Goal: Task Accomplishment & Management: Manage account settings

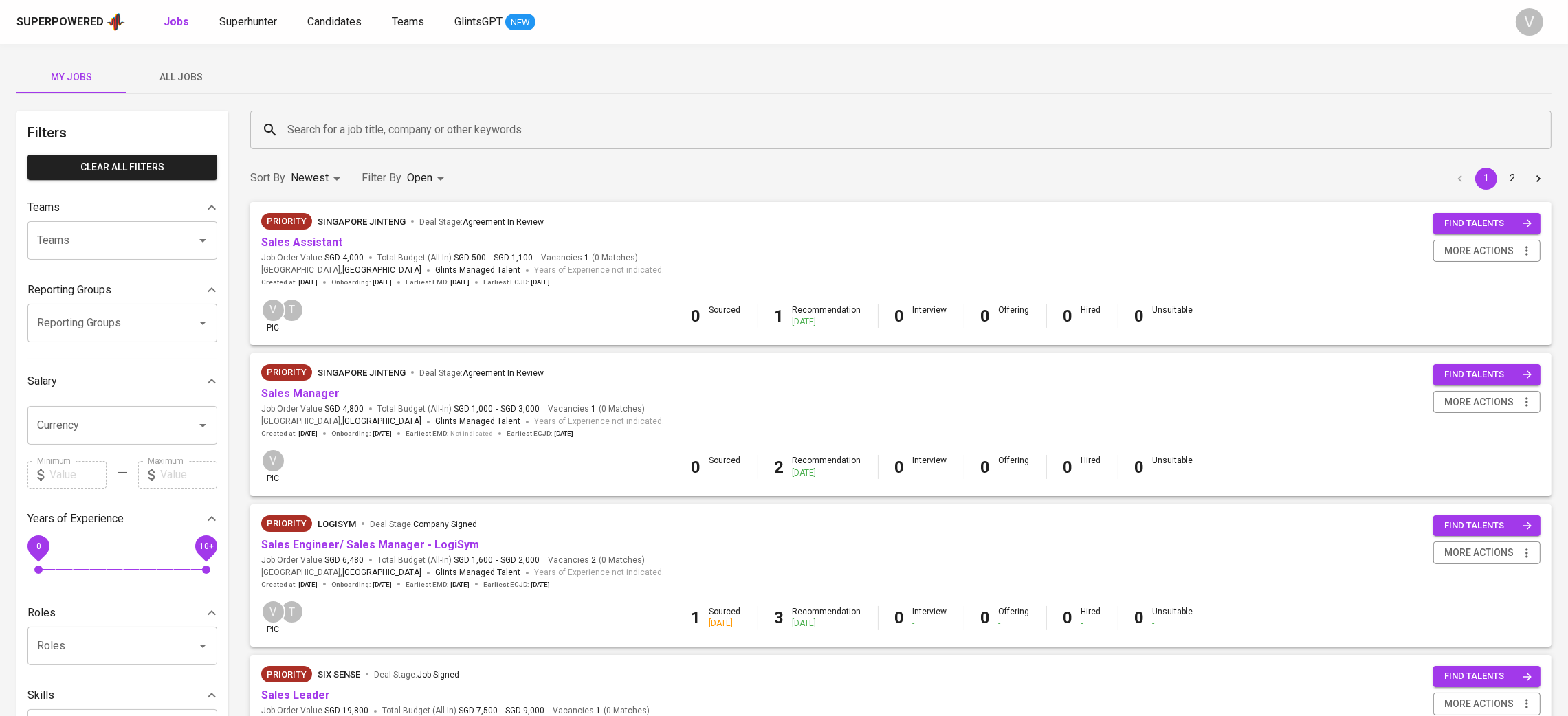
click at [314, 244] on link "Sales Assistant" at bounding box center [302, 242] width 81 height 13
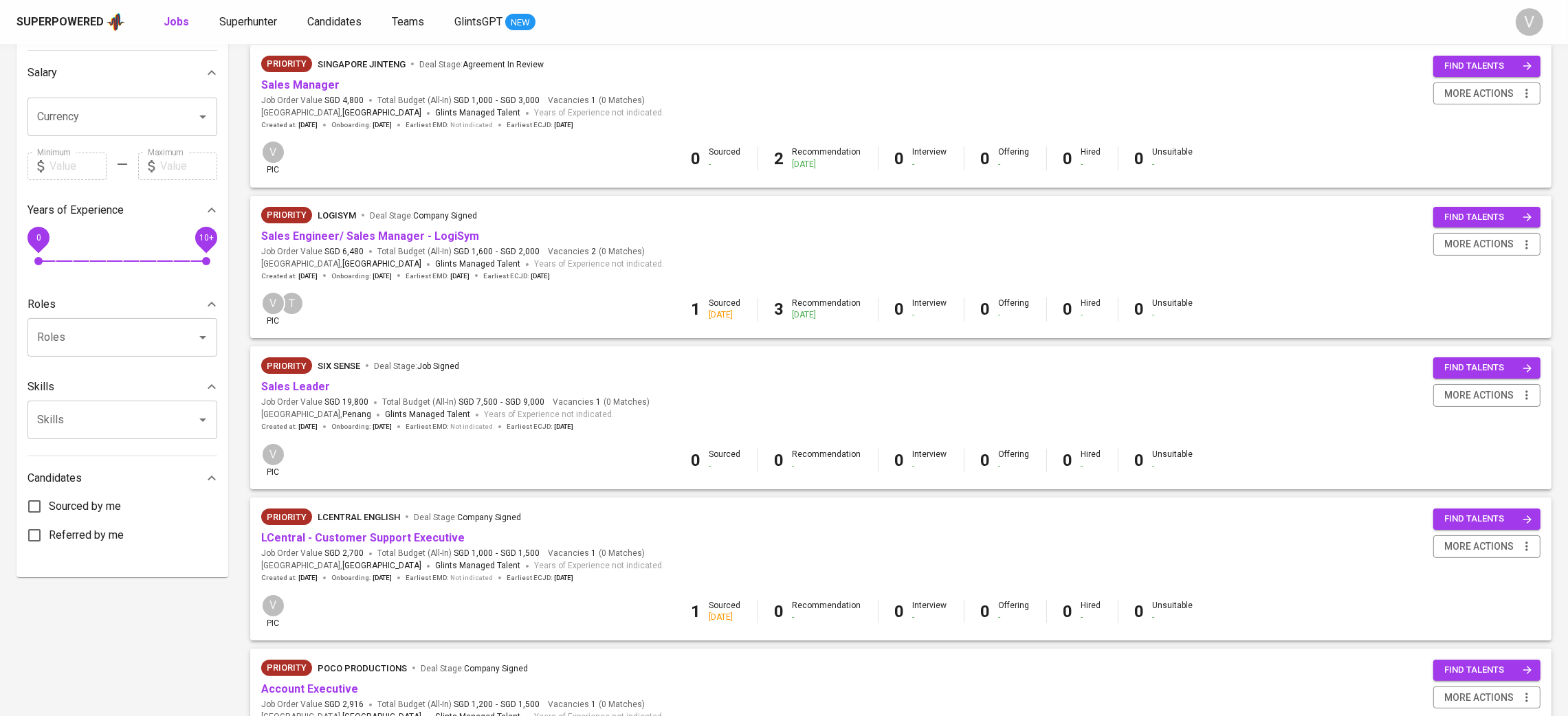
scroll to position [206, 0]
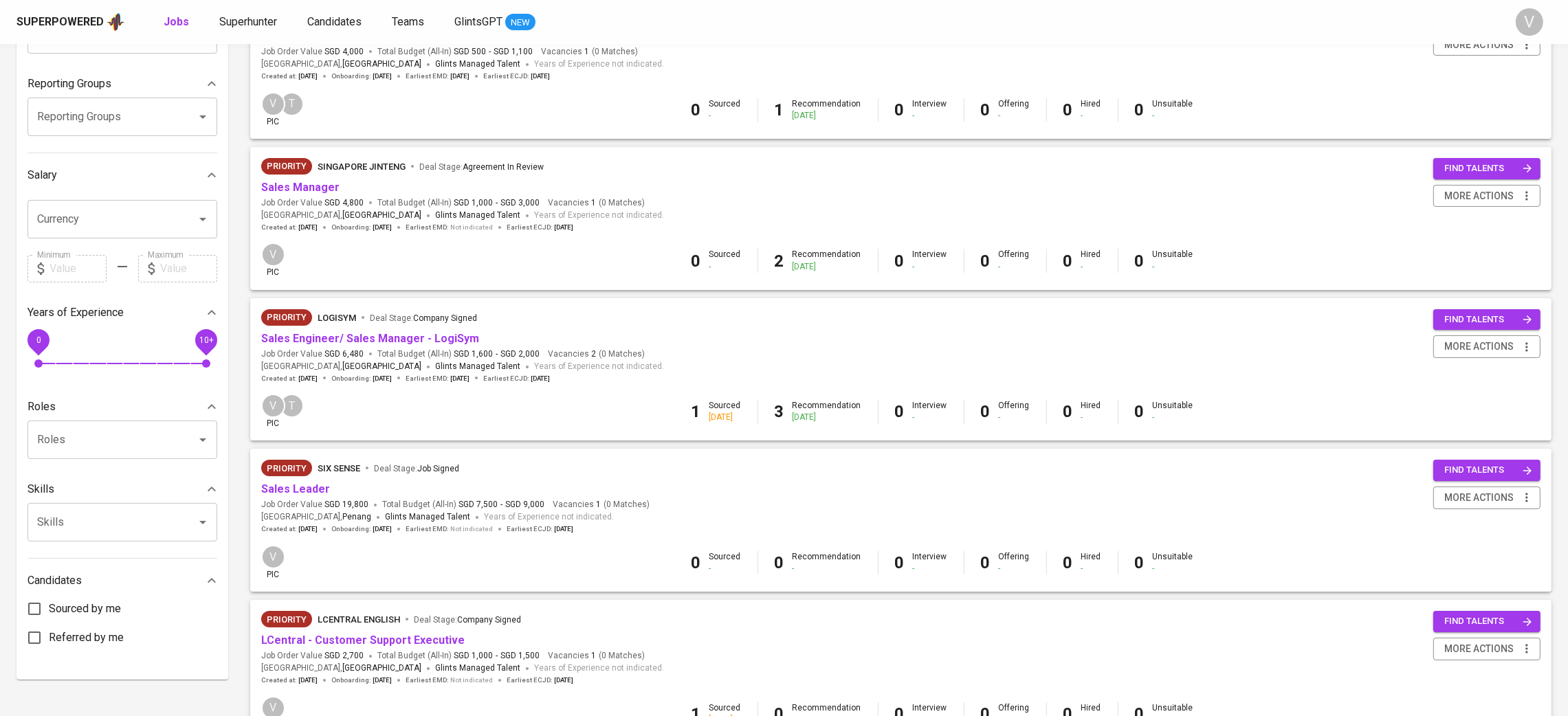
drag, startPoint x: 394, startPoint y: 337, endPoint x: 708, endPoint y: 303, distance: 315.8
click at [708, 303] on div "Priority LogiSYM Deal Stage : Company Signed Sales Engineer/ Sales Manager - Lo…" at bounding box center [901, 346] width 1302 height 96
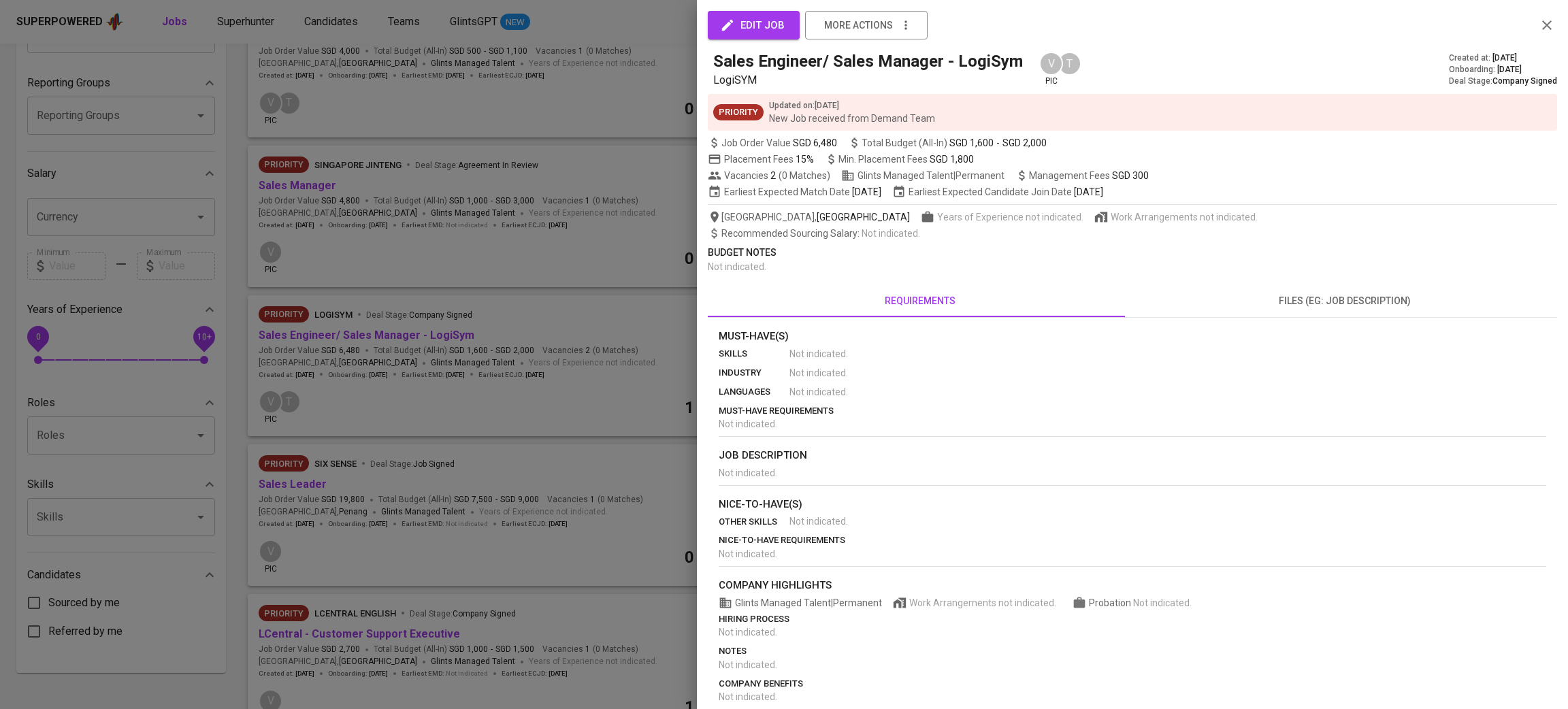
click at [590, 317] on div at bounding box center [784, 354] width 1568 height 709
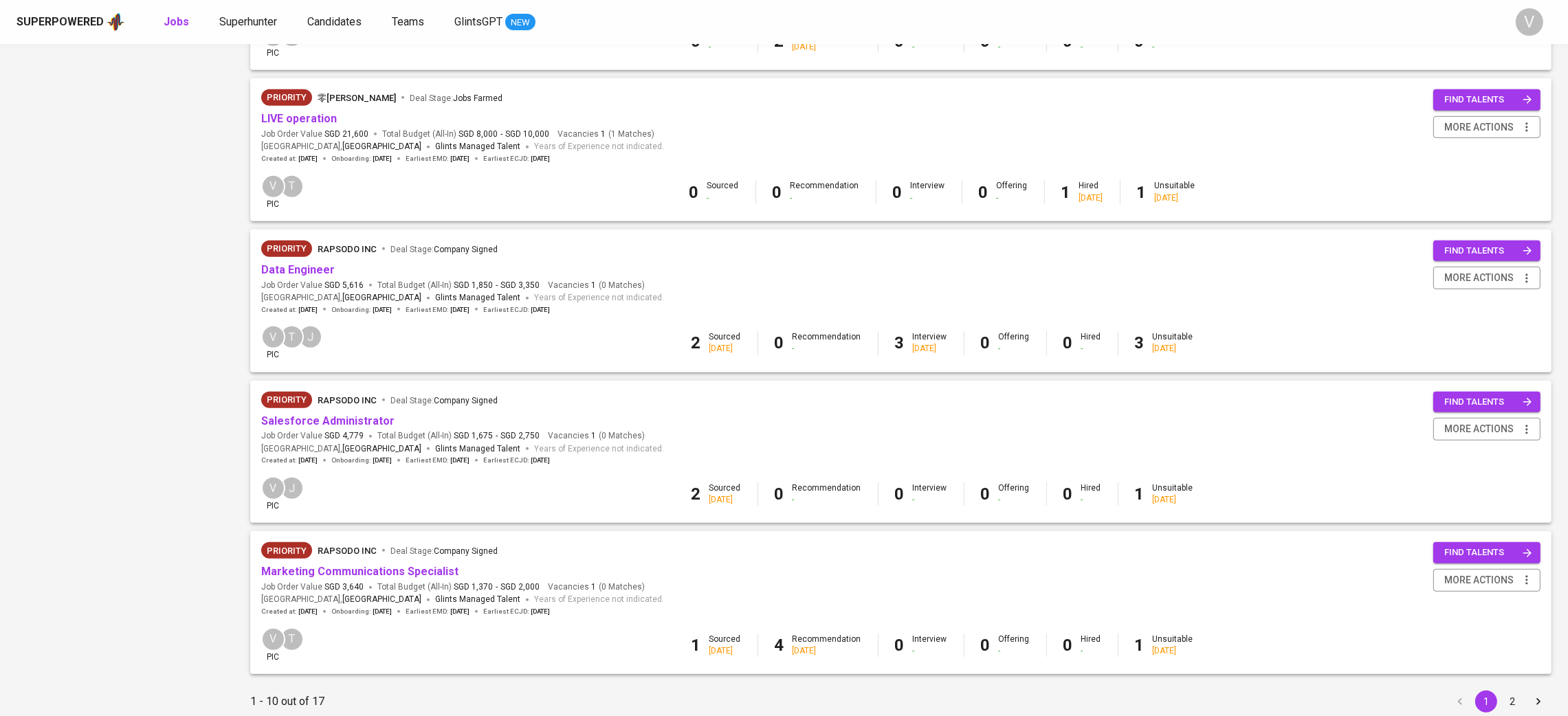
scroll to position [1081, 0]
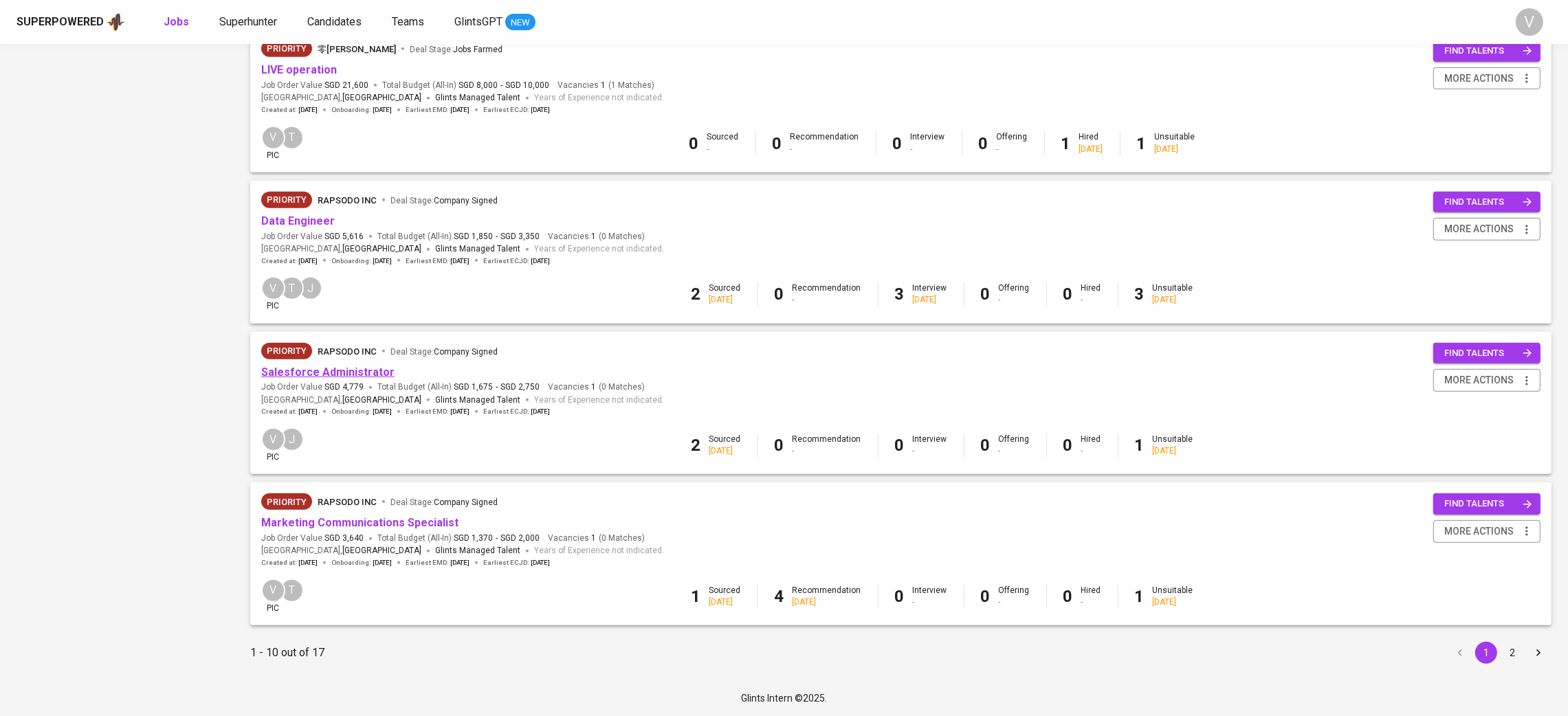
click at [310, 366] on link "Salesforce Administrator" at bounding box center [328, 372] width 134 height 13
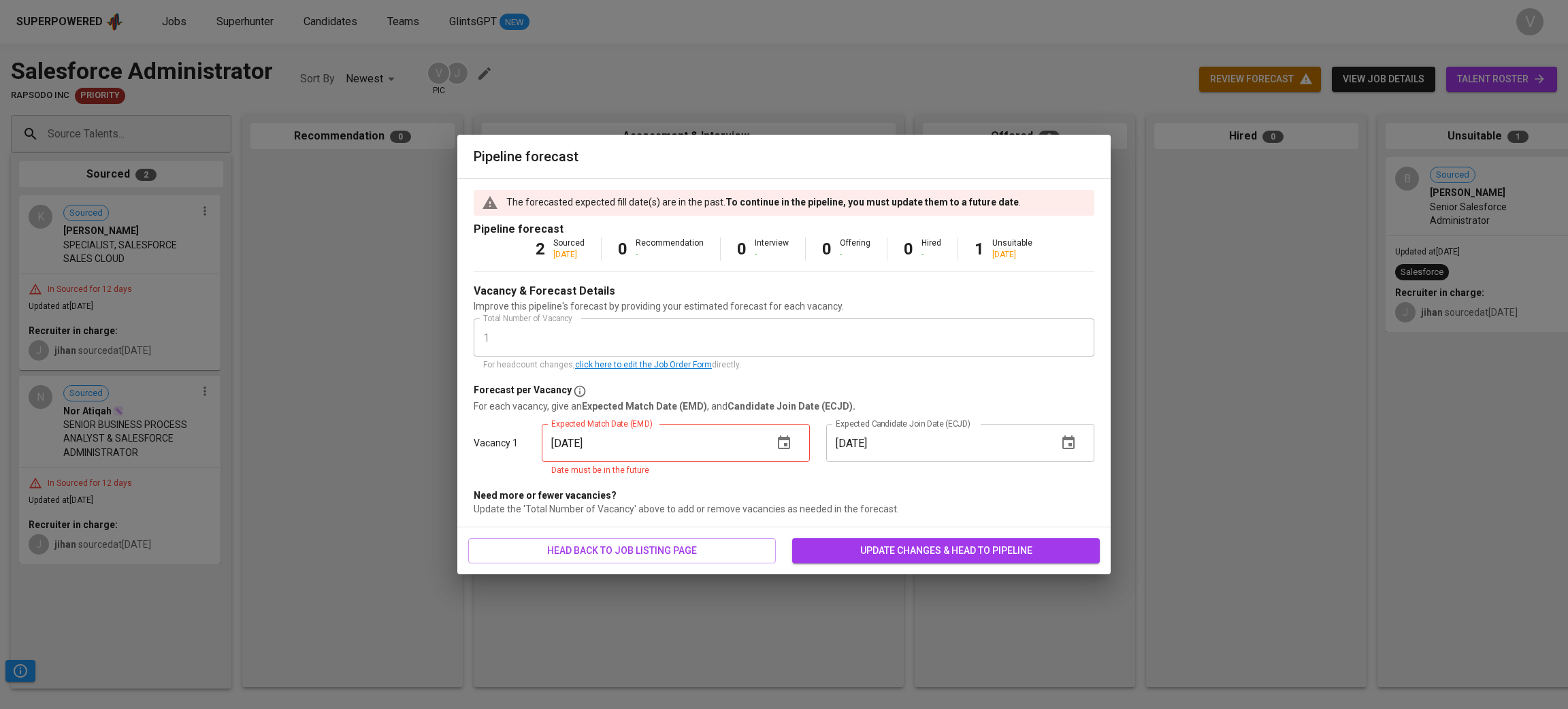
click at [350, 392] on div "Pipeline forecast The forecasted expected fill date(s) are in the past. To cont…" at bounding box center [784, 354] width 1568 height 709
click at [332, 363] on div "Pipeline forecast The forecasted expected fill date(s) are in the past. To cont…" at bounding box center [784, 354] width 1568 height 709
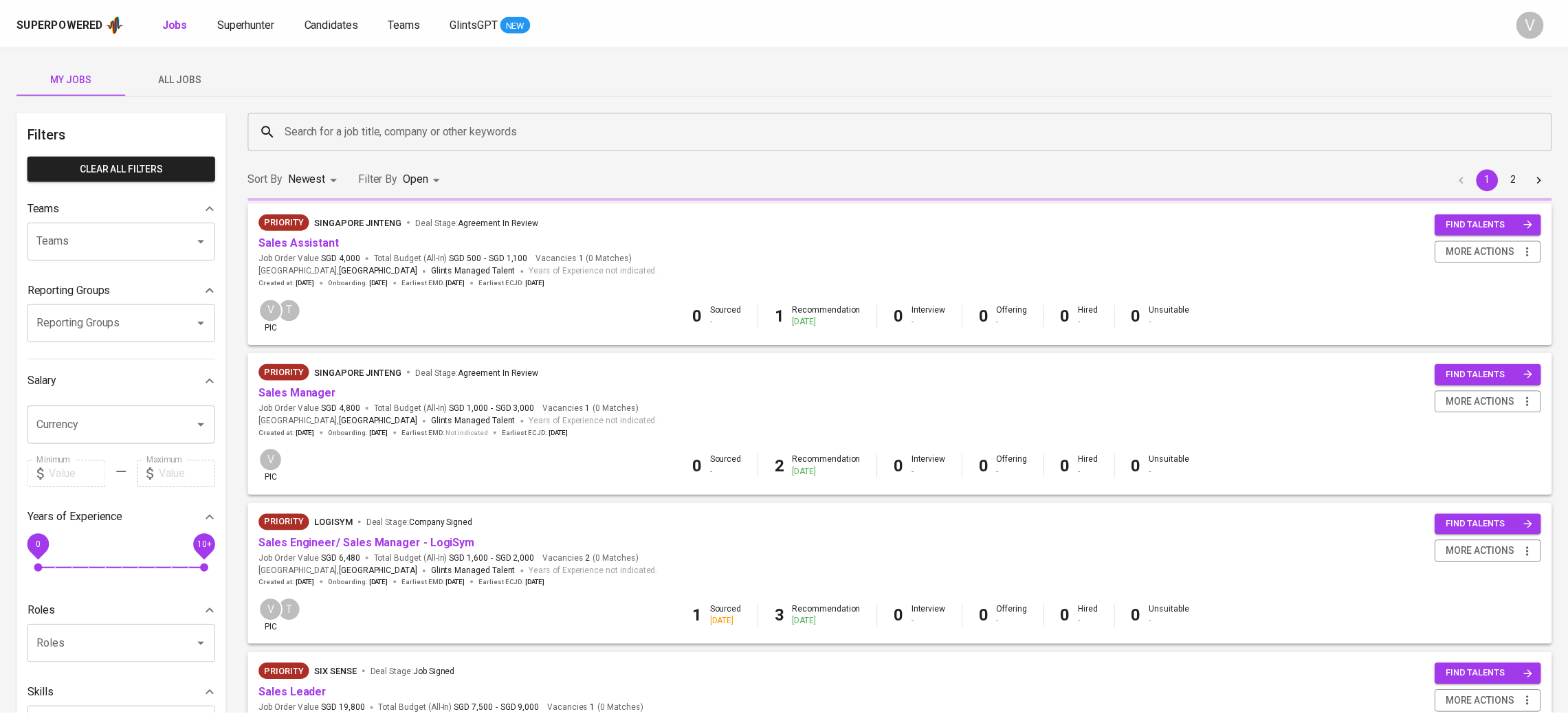
scroll to position [1081, 0]
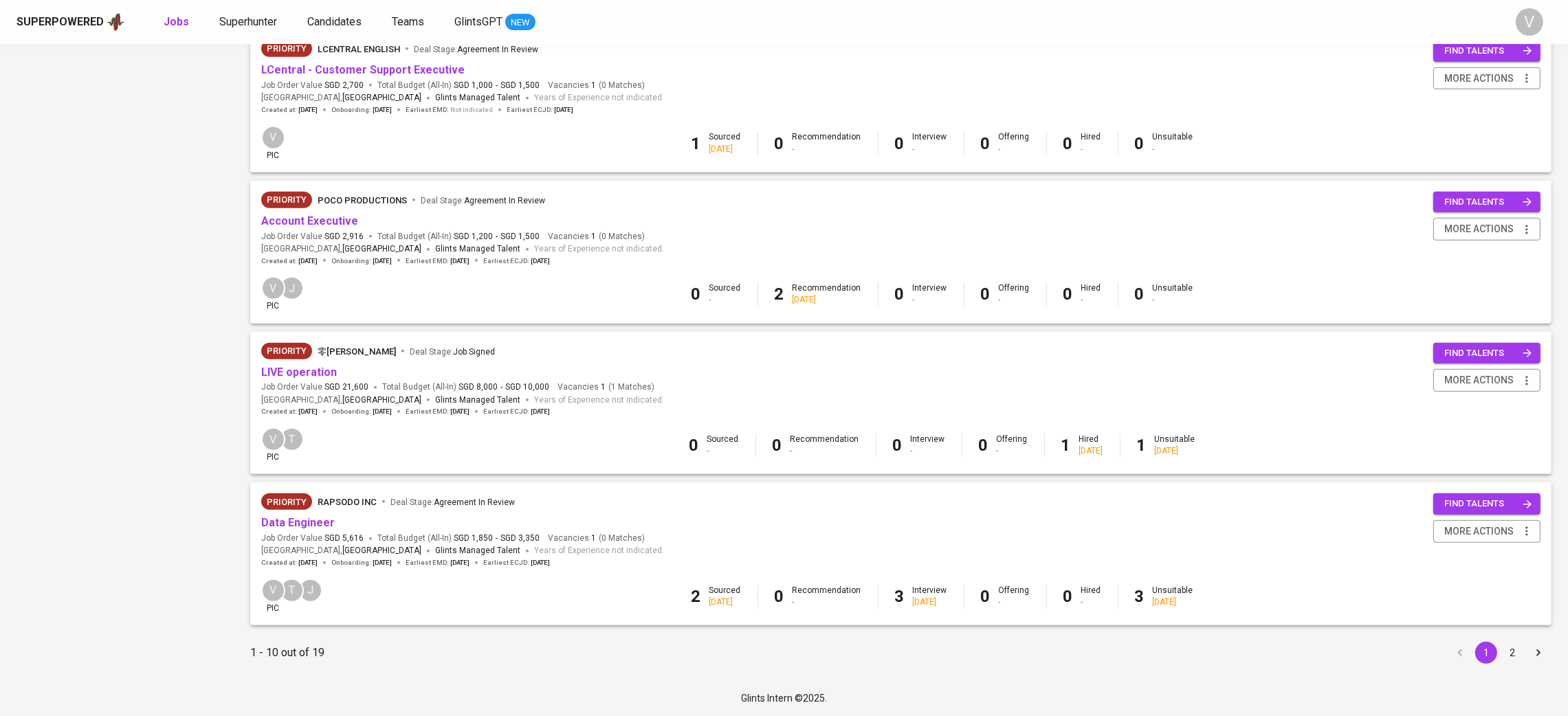
click at [1508, 650] on button "2" at bounding box center [1512, 652] width 22 height 22
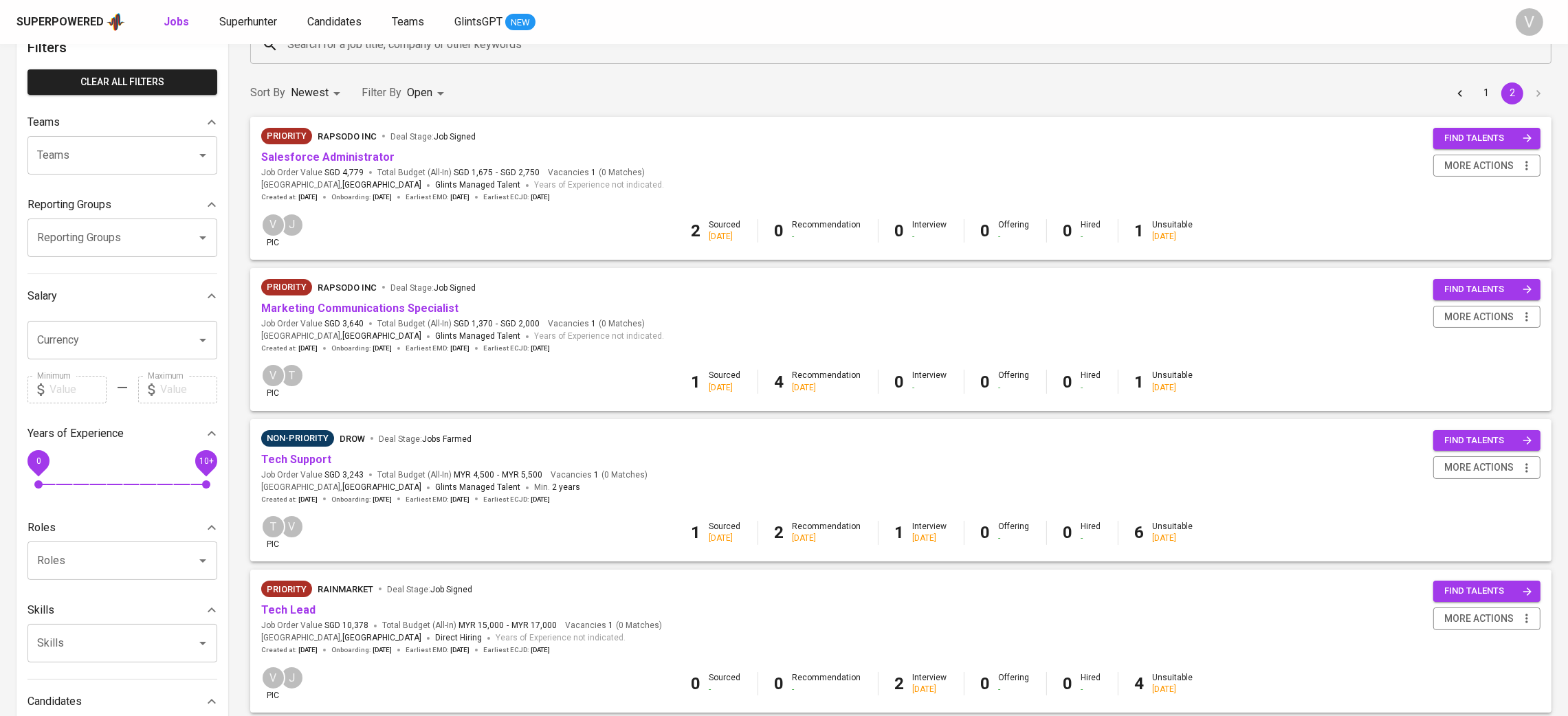
scroll to position [103, 0]
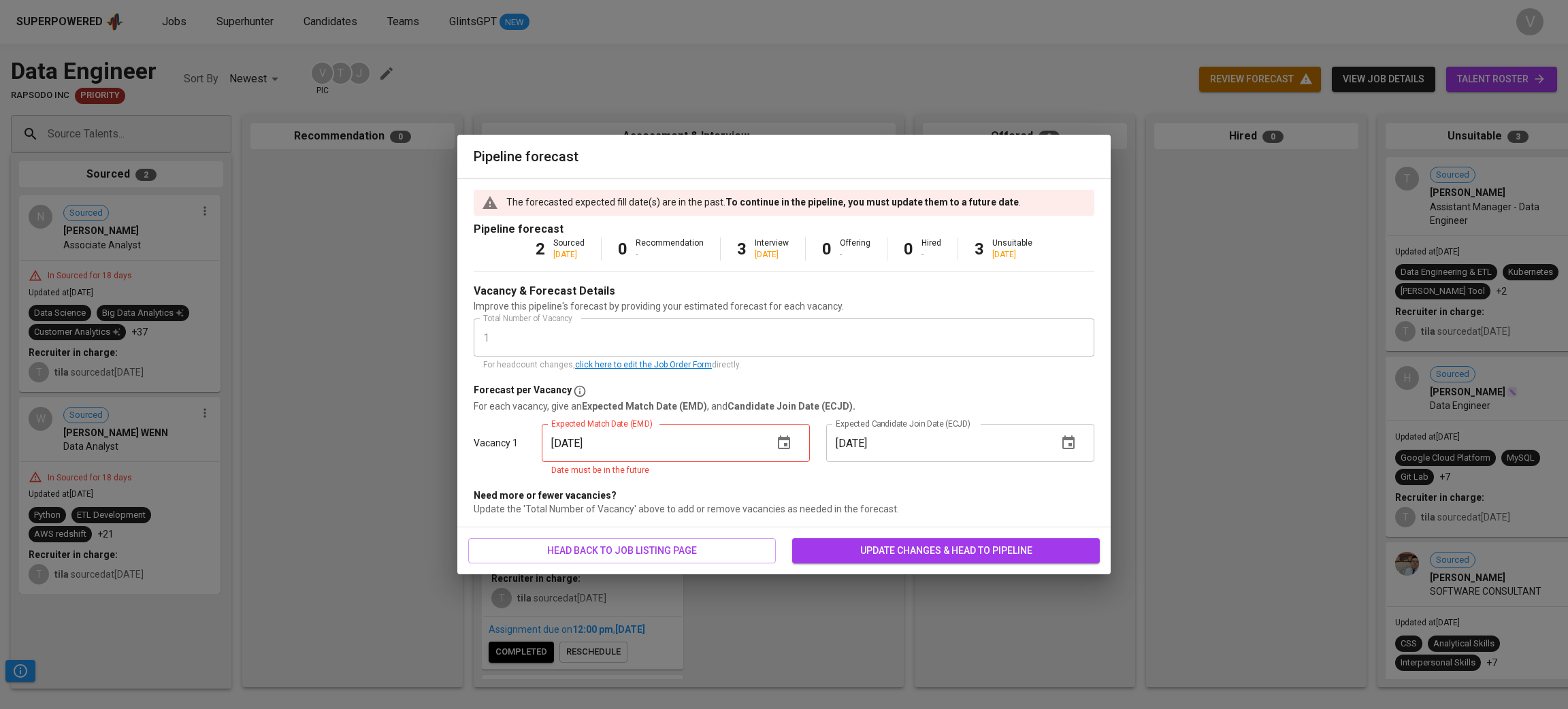
click at [777, 441] on icon "button" at bounding box center [784, 443] width 16 height 16
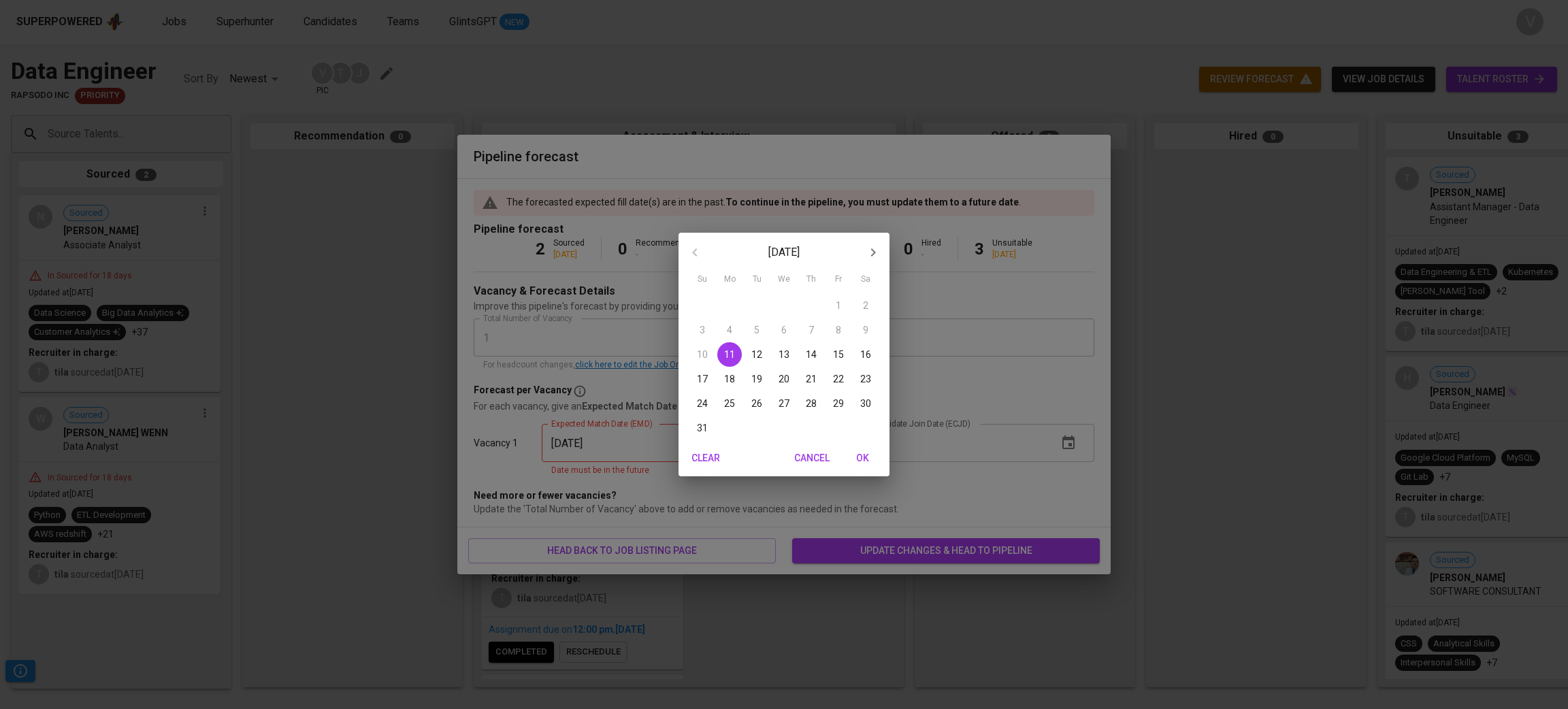
click at [707, 427] on p "31" at bounding box center [703, 428] width 11 height 14
type input "[DATE]"
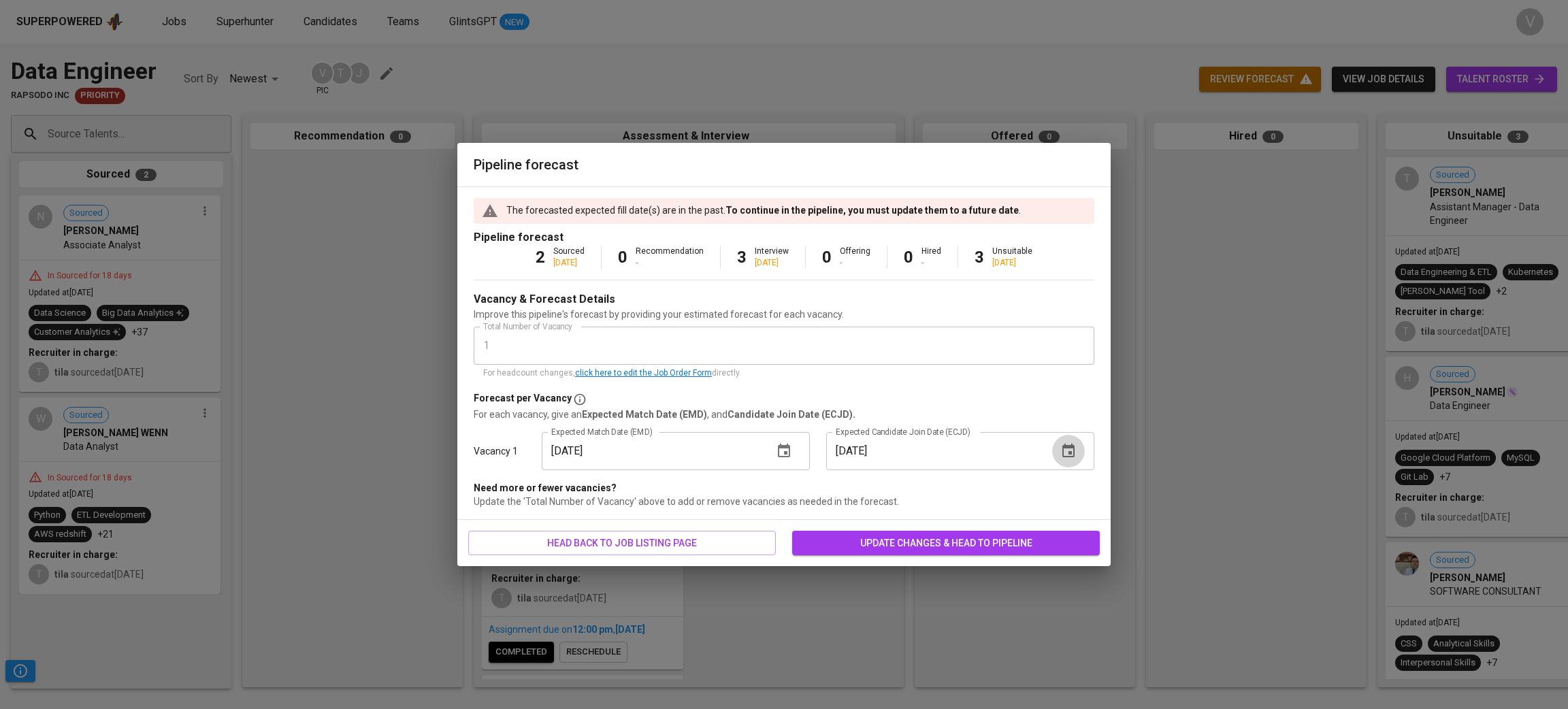
click at [1061, 449] on icon "button" at bounding box center [1068, 451] width 16 height 16
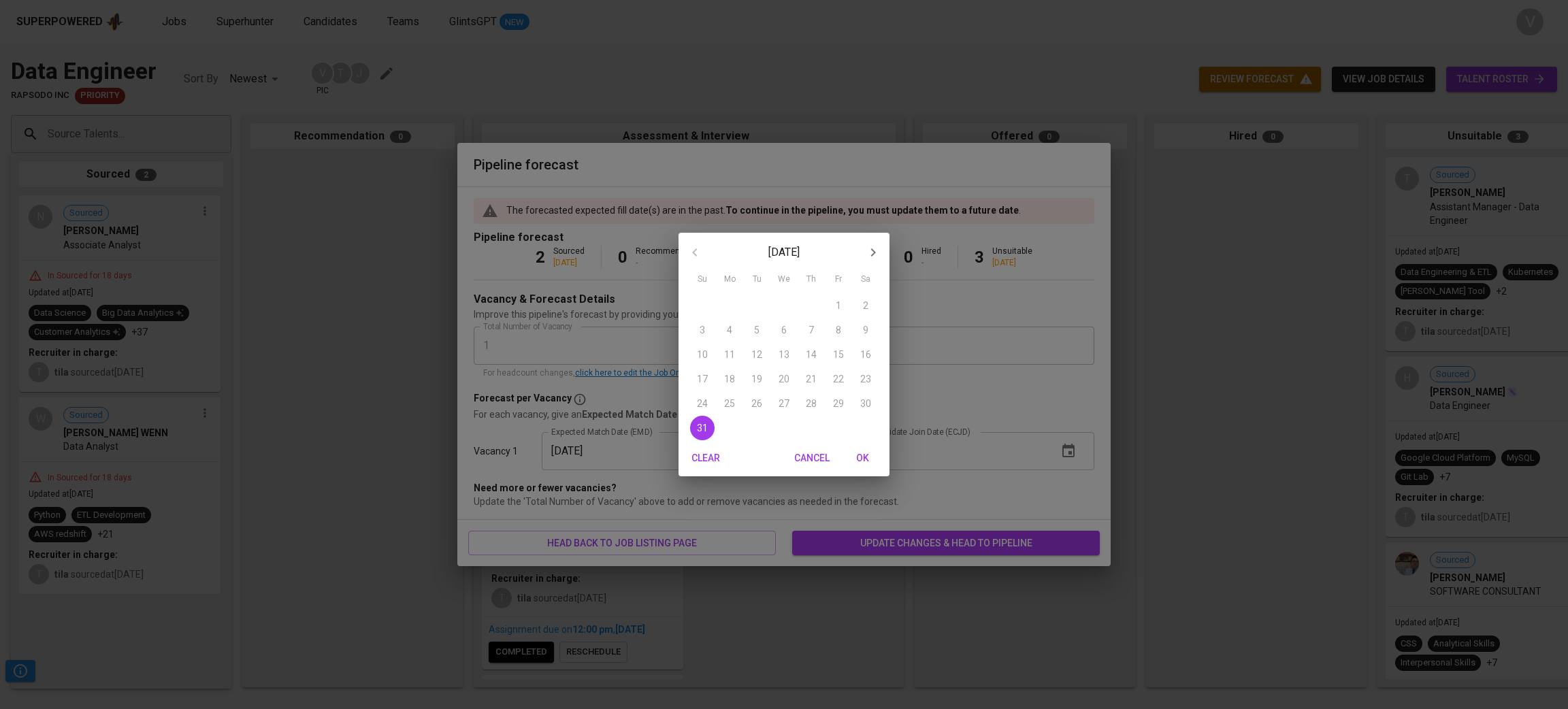
click at [865, 453] on span "OK" at bounding box center [862, 457] width 33 height 17
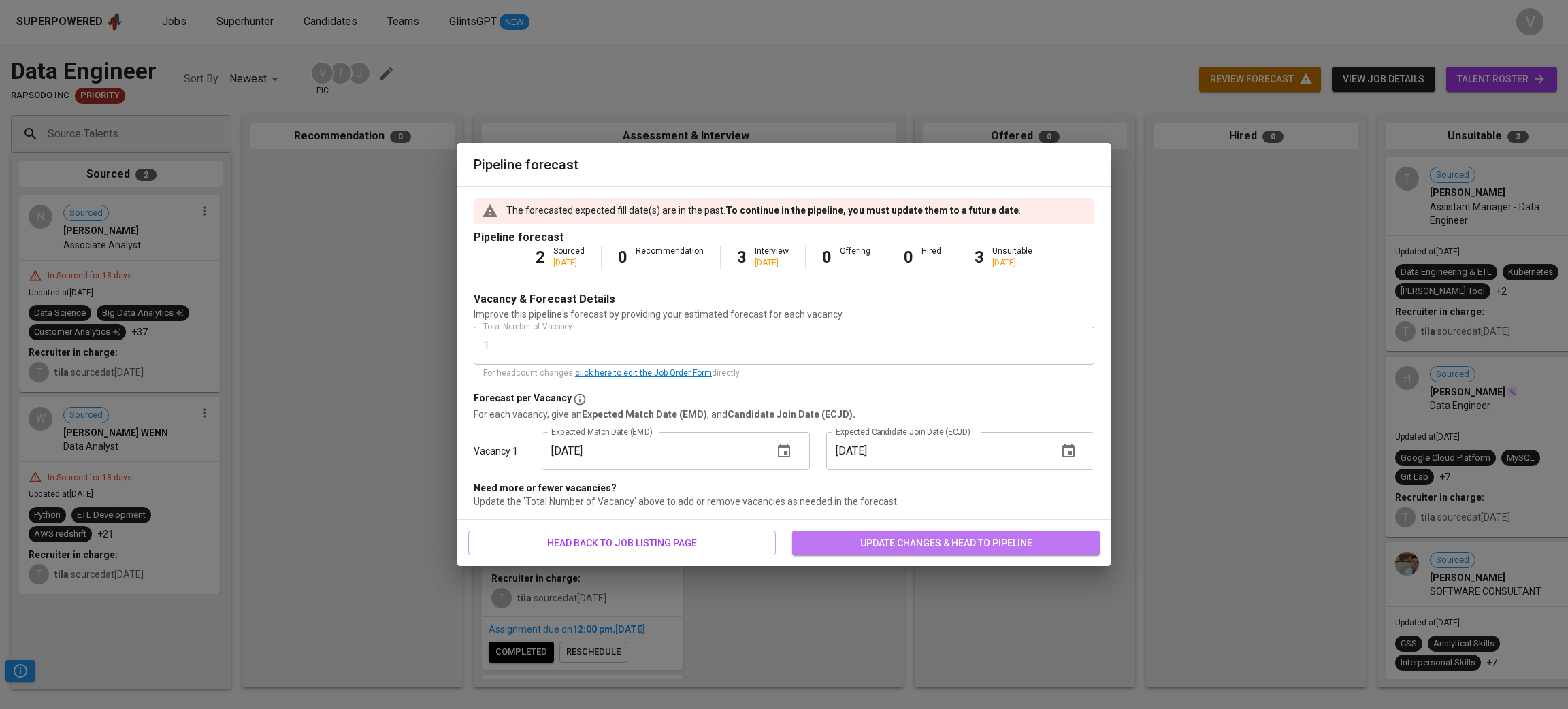
click at [925, 535] on span "update changes & head to pipeline" at bounding box center [945, 543] width 286 height 17
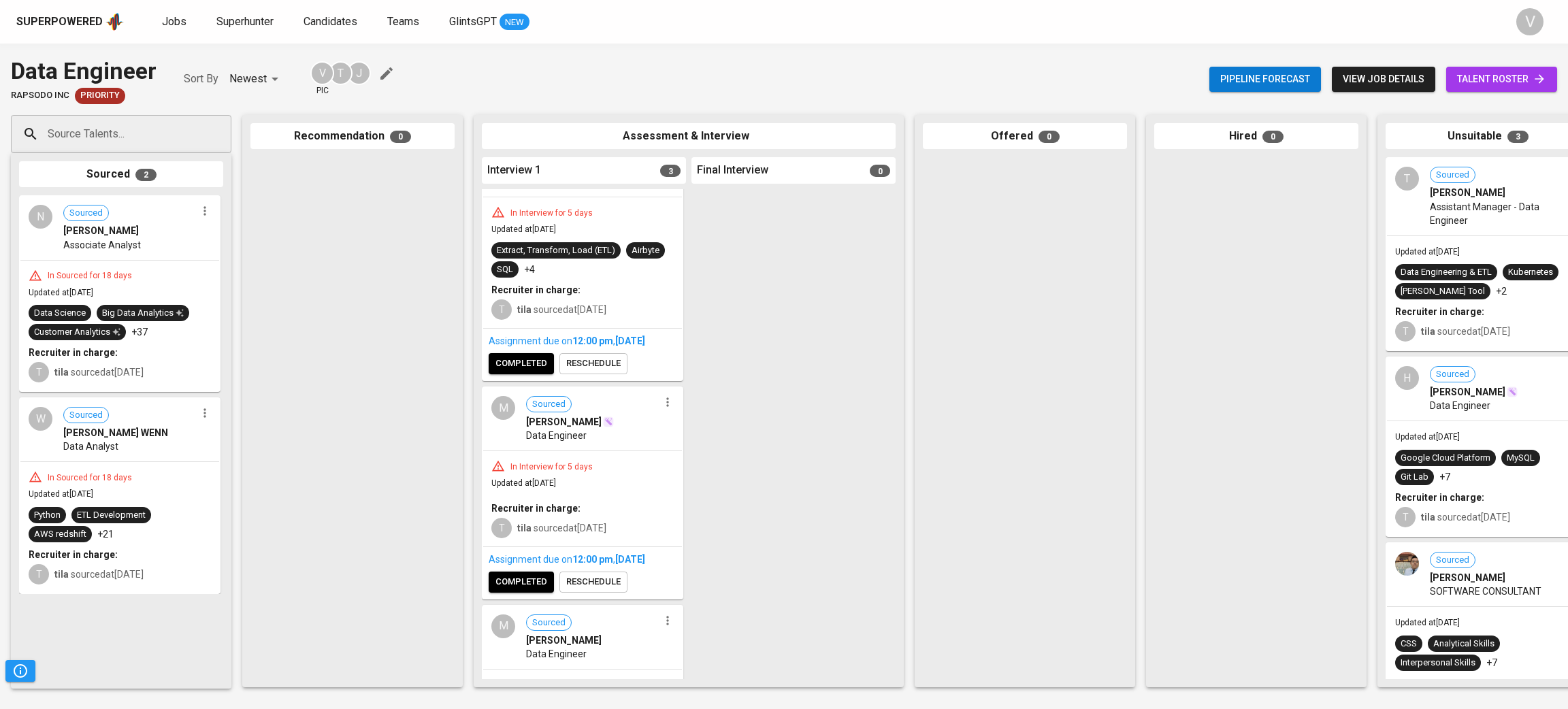
scroll to position [268, 0]
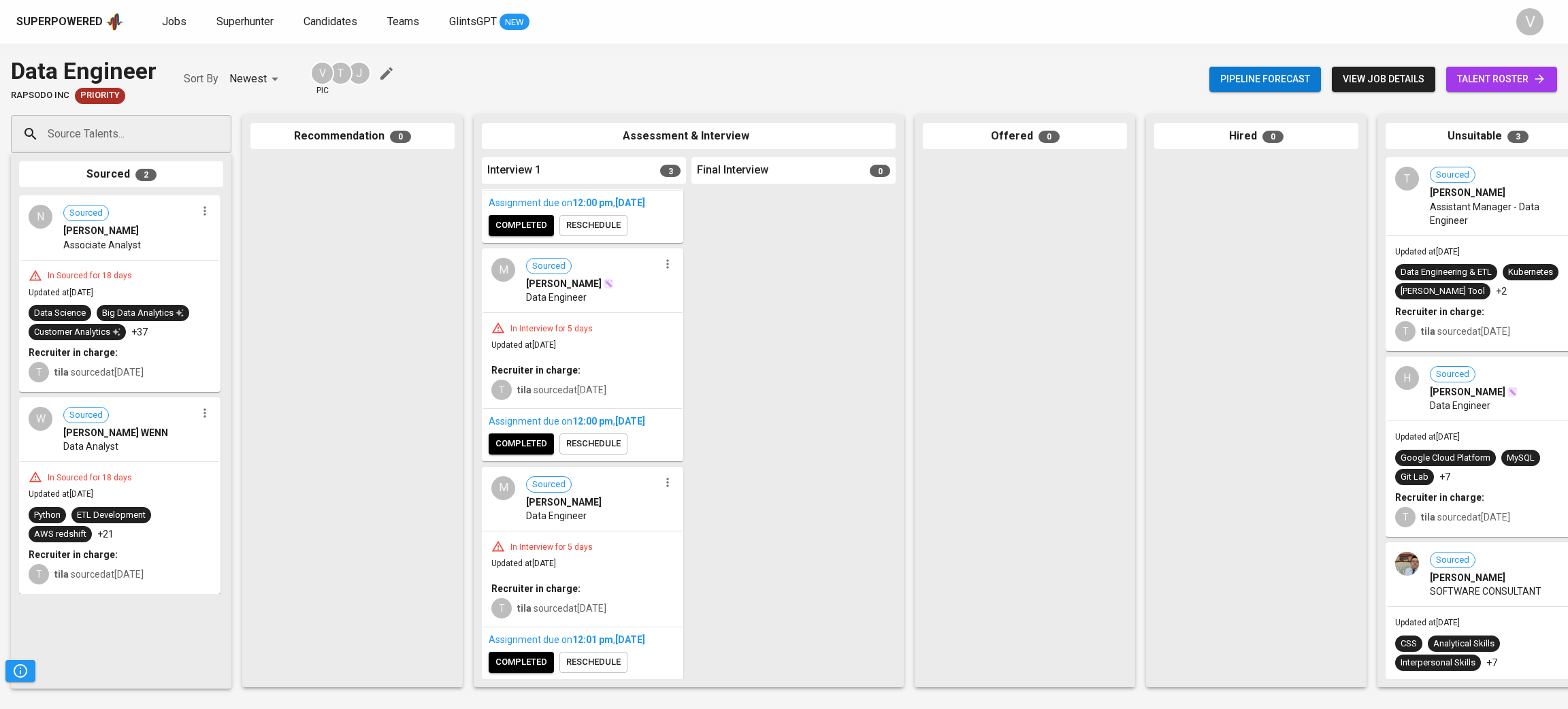
click at [585, 509] on div "Data Engineer" at bounding box center [593, 515] width 133 height 14
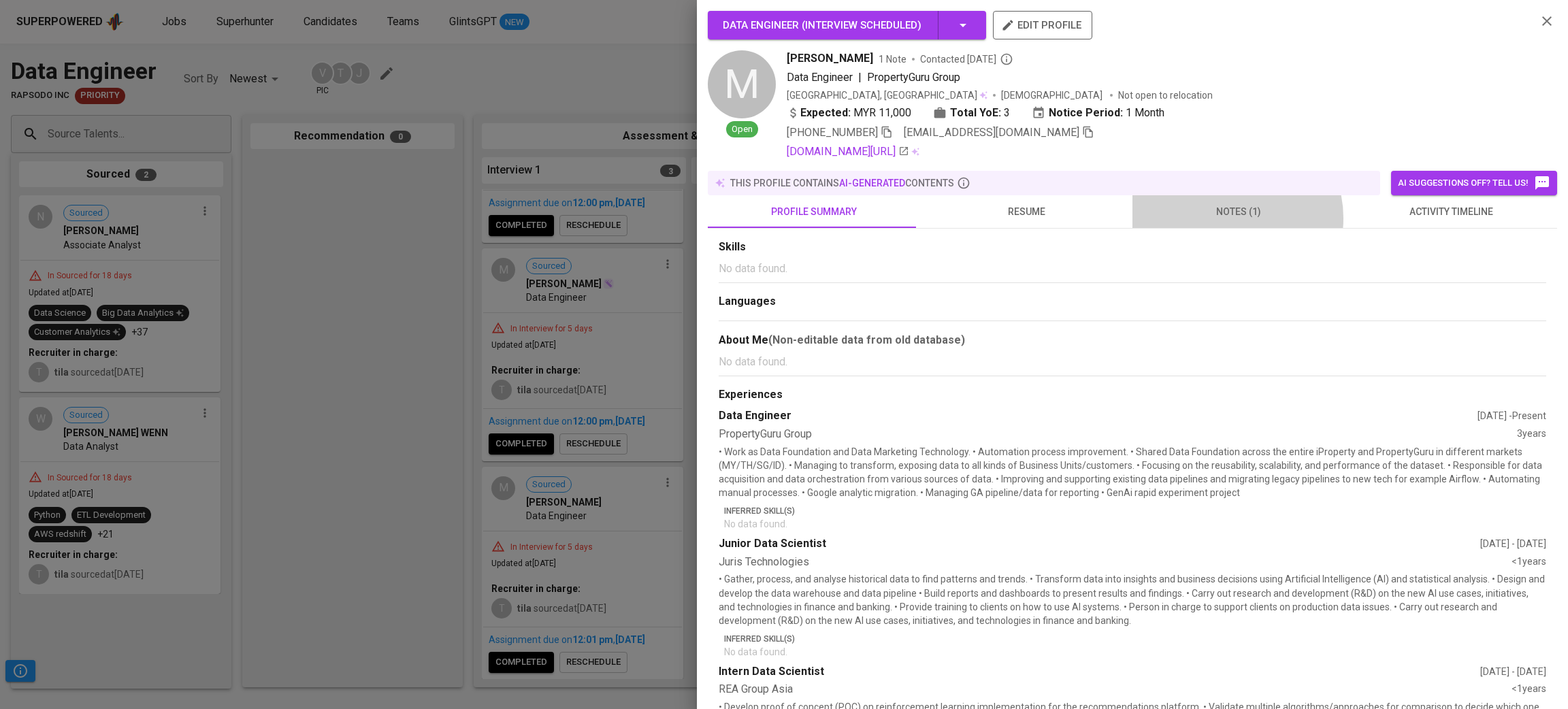
click at [1222, 218] on span "notes (1)" at bounding box center [1239, 211] width 196 height 17
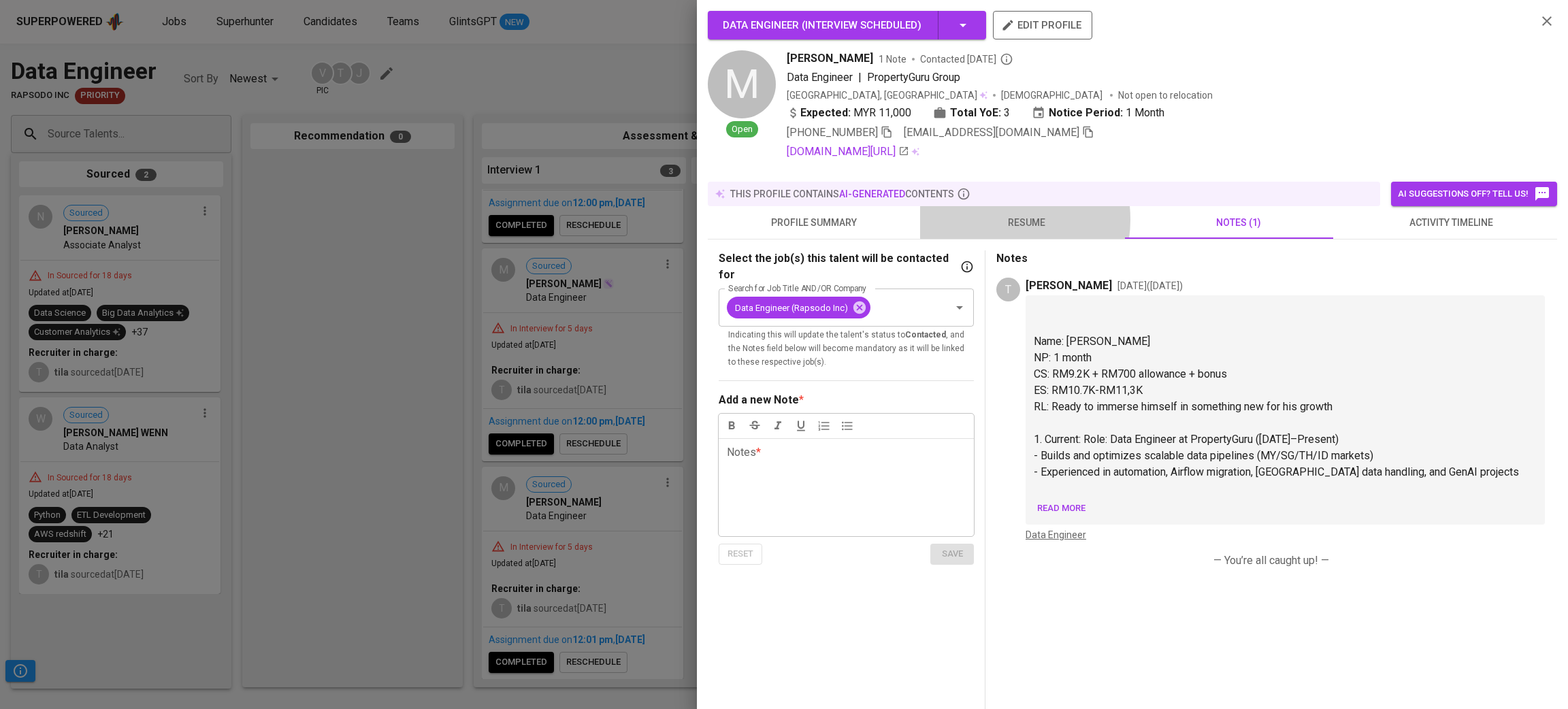
click at [1000, 219] on span "resume" at bounding box center [1026, 223] width 196 height 17
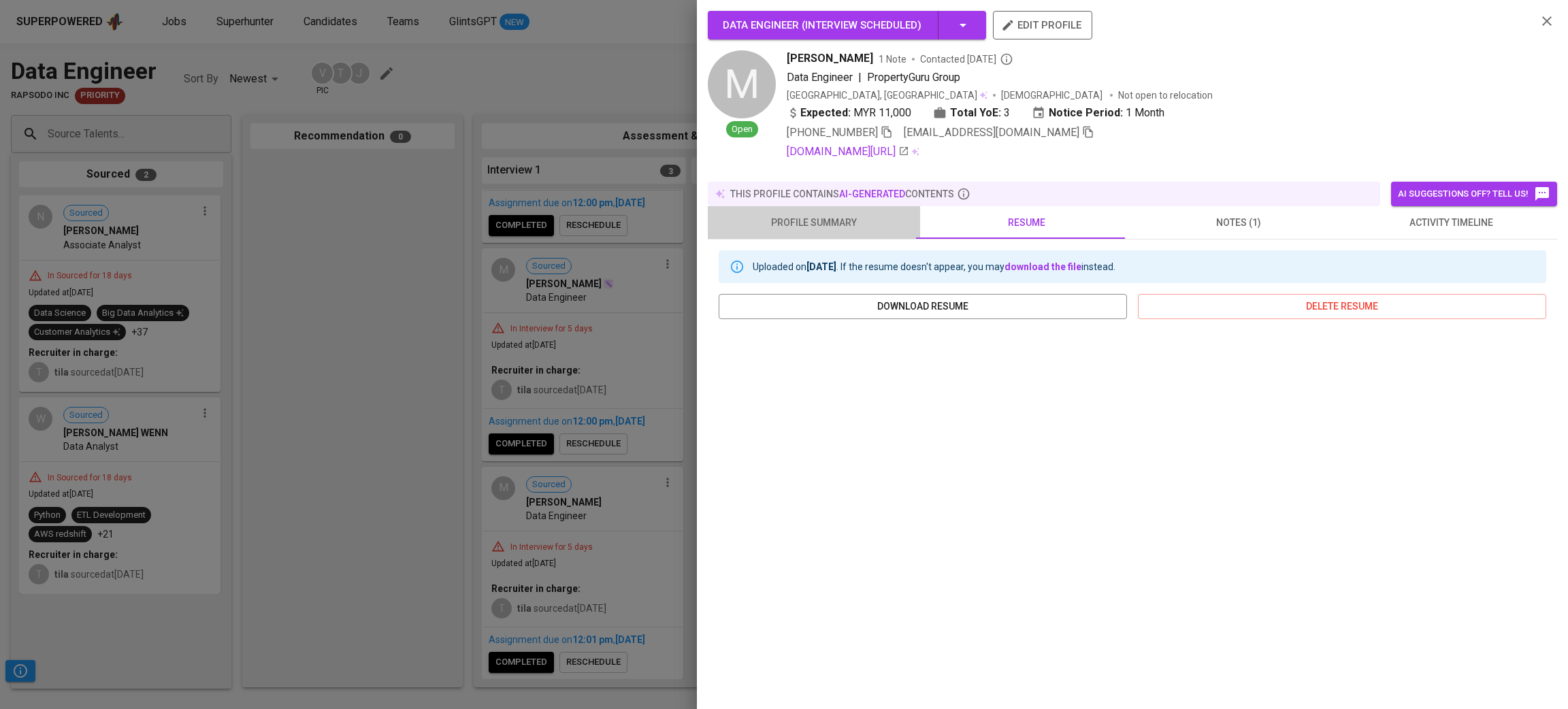
click at [824, 215] on span "profile summary" at bounding box center [814, 223] width 196 height 17
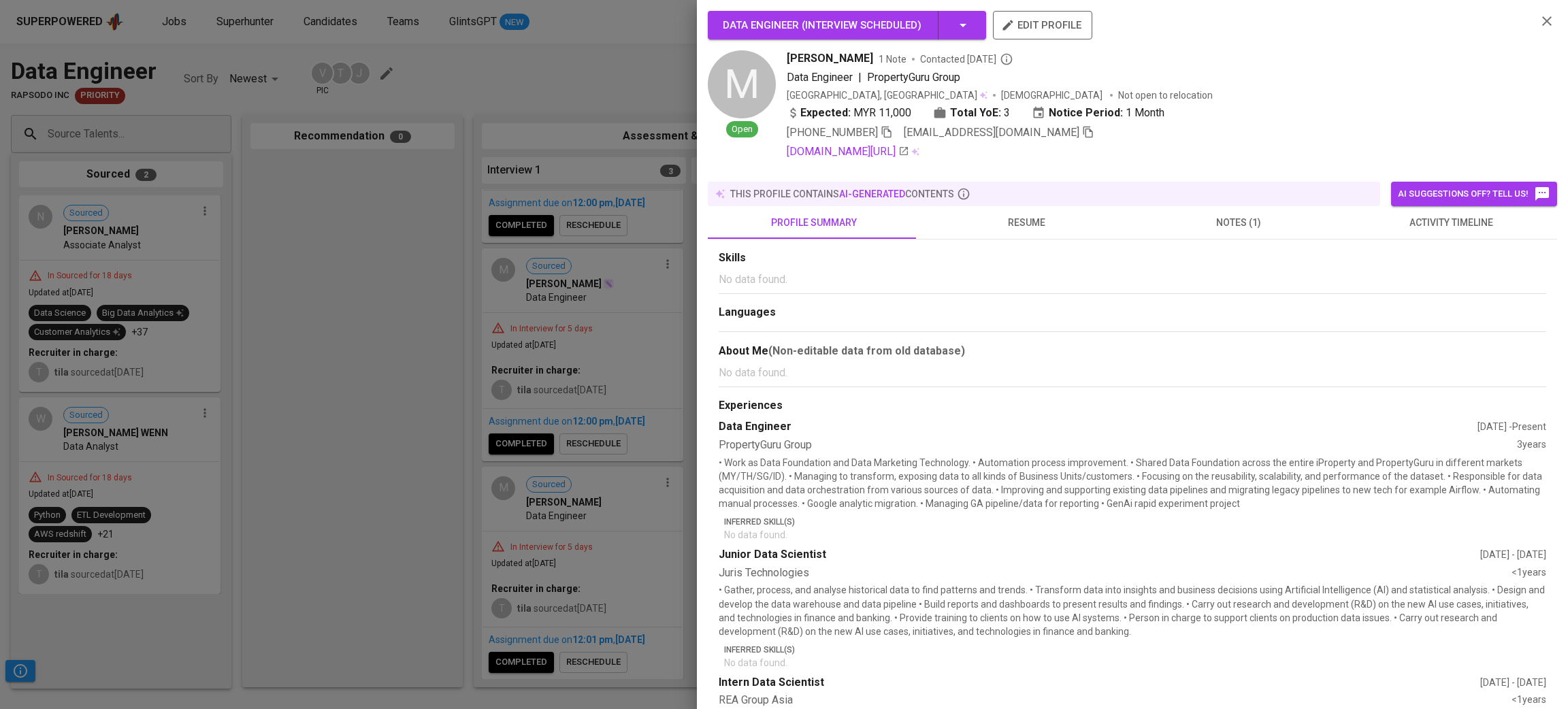
click at [311, 177] on div at bounding box center [784, 354] width 1568 height 709
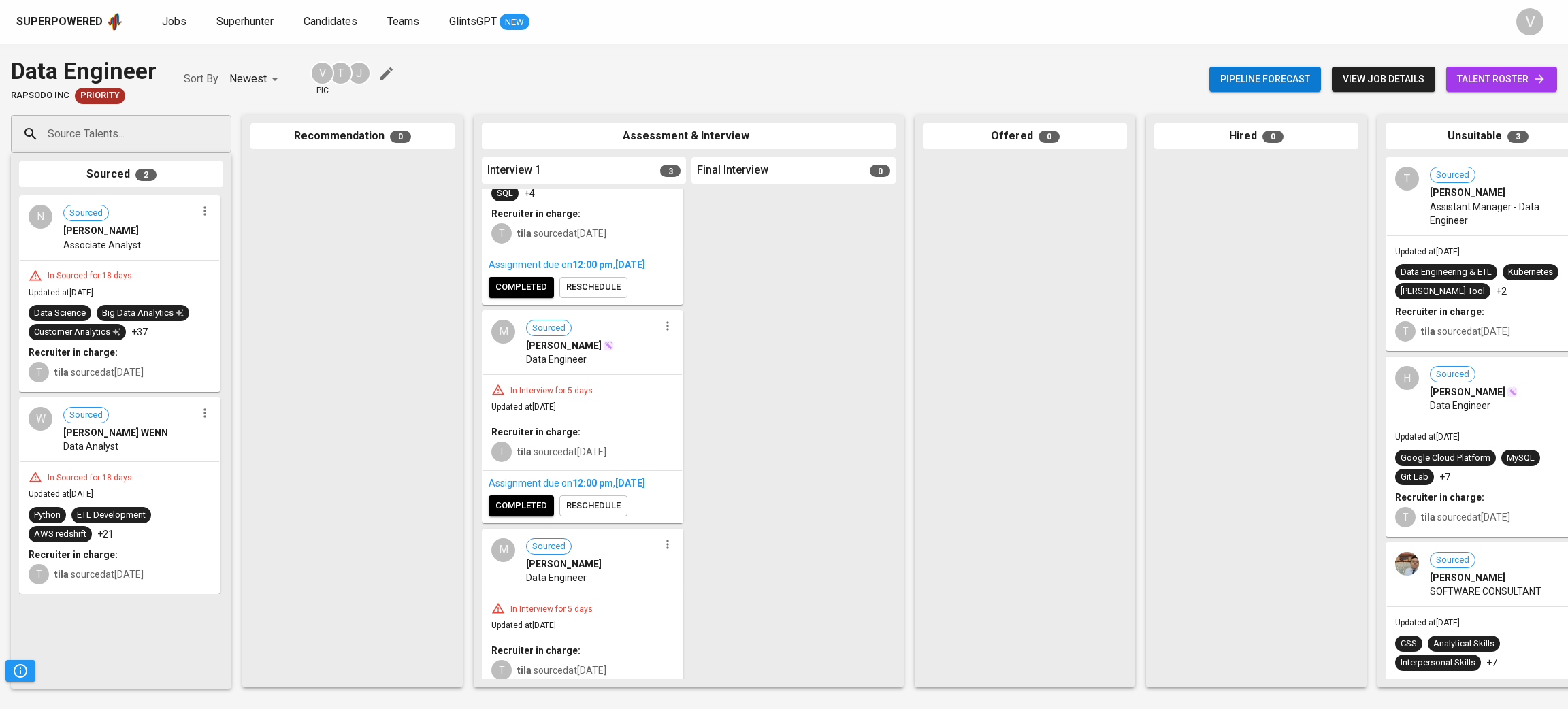
scroll to position [0, 0]
